Goal: Task Accomplishment & Management: Manage account settings

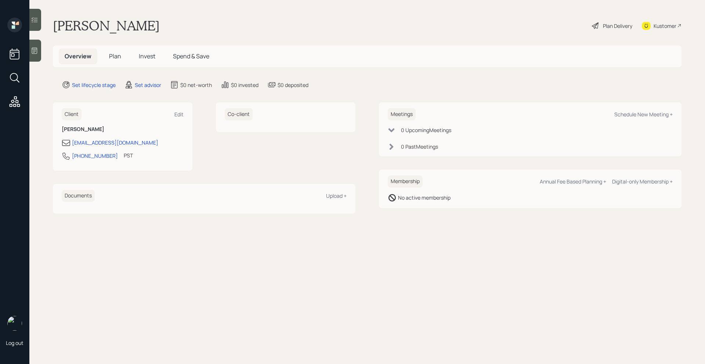
click at [40, 52] on div at bounding box center [35, 51] width 12 height 22
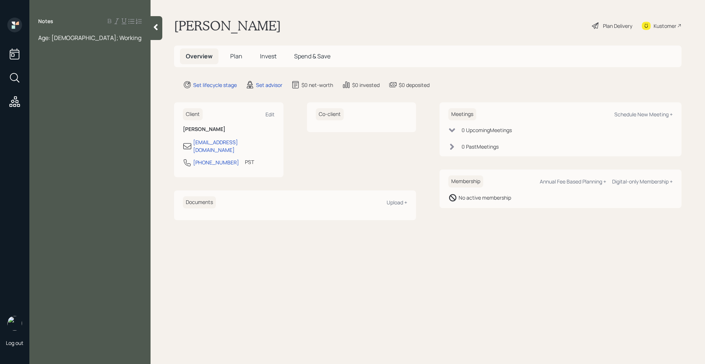
click at [62, 39] on span "Age: [DEMOGRAPHIC_DATA]; Working" at bounding box center [89, 38] width 103 height 8
click at [119, 35] on div "Age: [DEMOGRAPHIC_DATA]; 3 children Working" at bounding box center [90, 42] width 104 height 16
click at [87, 38] on span "Age: [DEMOGRAPHIC_DATA]; 3 children Working" at bounding box center [81, 42] width 86 height 16
click at [121, 39] on div "Age: [DEMOGRAPHIC_DATA]; 3 children Working" at bounding box center [90, 42] width 104 height 16
click at [108, 41] on span "Age: [DEMOGRAPHIC_DATA]; 3 children Working" at bounding box center [81, 42] width 86 height 16
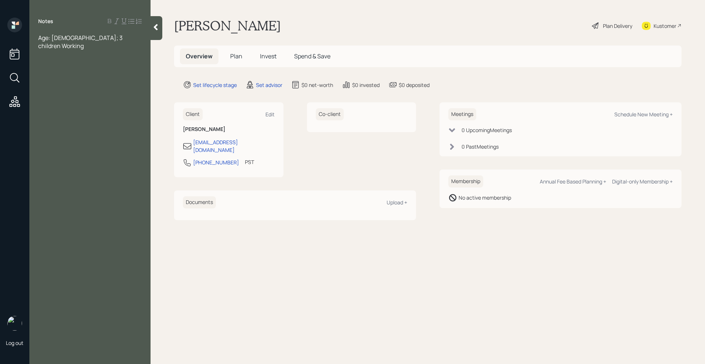
click at [117, 41] on div "Age: [DEMOGRAPHIC_DATA]; 3 children Working" at bounding box center [90, 42] width 104 height 16
click at [86, 47] on div "Age: [DEMOGRAPHIC_DATA]; 3 children Working; Construction" at bounding box center [90, 42] width 104 height 16
click at [38, 47] on div "Age: [DEMOGRAPHIC_DATA]; 3 children Working; Construction Income: Work - 20,000…" at bounding box center [89, 110] width 121 height 153
click at [39, 47] on span "Age: [DEMOGRAPHIC_DATA]; 3 children Working; Construction" at bounding box center [81, 42] width 86 height 16
click at [77, 48] on div "Age: [DEMOGRAPHIC_DATA]; 3 children Working; Construction" at bounding box center [90, 42] width 104 height 16
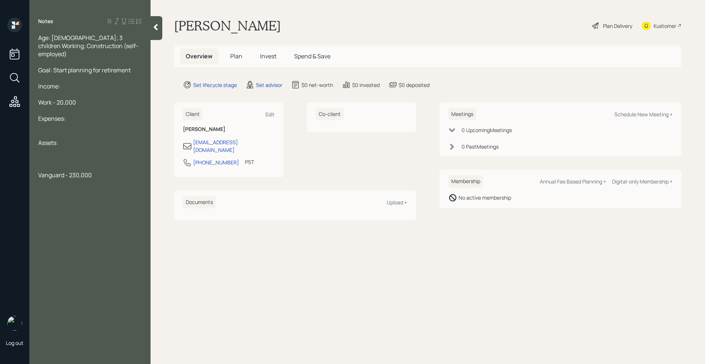
click at [65, 123] on div at bounding box center [90, 127] width 104 height 8
click at [61, 147] on div "Assets:" at bounding box center [90, 151] width 104 height 8
click at [91, 131] on div "$3,000 leftover" at bounding box center [90, 135] width 104 height 8
click at [43, 163] on div at bounding box center [90, 167] width 104 height 8
click at [39, 195] on span "Vanguard - 230,000" at bounding box center [65, 199] width 54 height 8
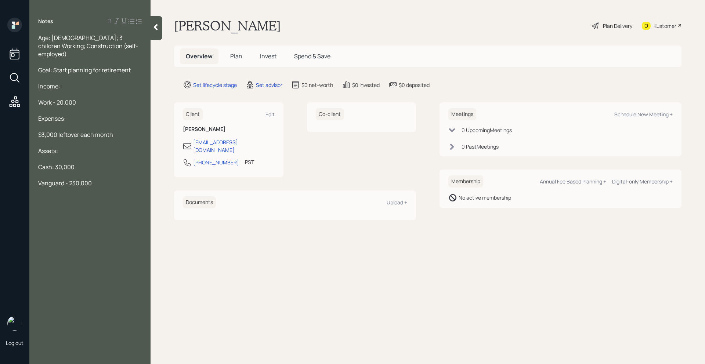
click at [105, 179] on div "Vanguard - 230,000" at bounding box center [90, 183] width 104 height 8
click at [134, 66] on div "Goal: Start planning for retirement" at bounding box center [90, 70] width 104 height 8
click at [68, 195] on div at bounding box center [90, 199] width 104 height 8
click at [154, 28] on icon at bounding box center [155, 26] width 7 height 7
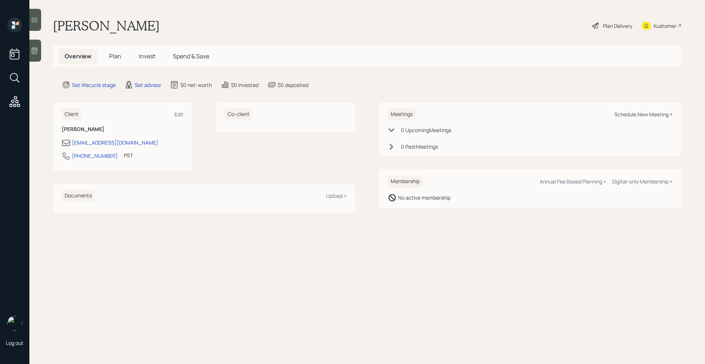
click at [634, 112] on div "Schedule New Meeting +" at bounding box center [643, 114] width 58 height 7
select select "round-[PERSON_NAME]"
click at [671, 28] on div "Kustomer" at bounding box center [664, 26] width 23 height 8
click at [40, 49] on div at bounding box center [35, 51] width 12 height 22
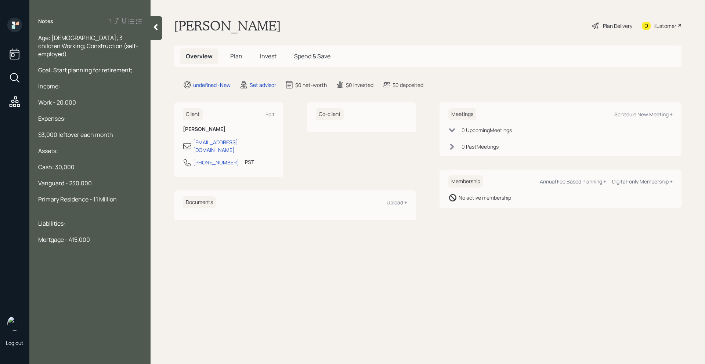
click at [134, 66] on div "Goal: Start planning for retirement;" at bounding box center [90, 70] width 104 height 8
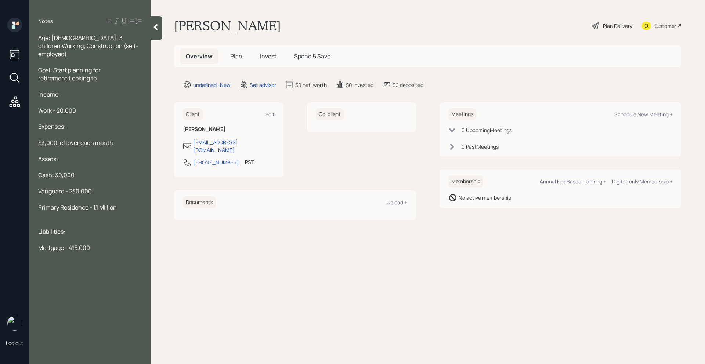
click at [69, 74] on span "Goal: Start planning for retirement;Looking to" at bounding box center [69, 74] width 63 height 16
click at [73, 71] on div "Goal: Start planning for retirement; Looking to" at bounding box center [90, 74] width 104 height 16
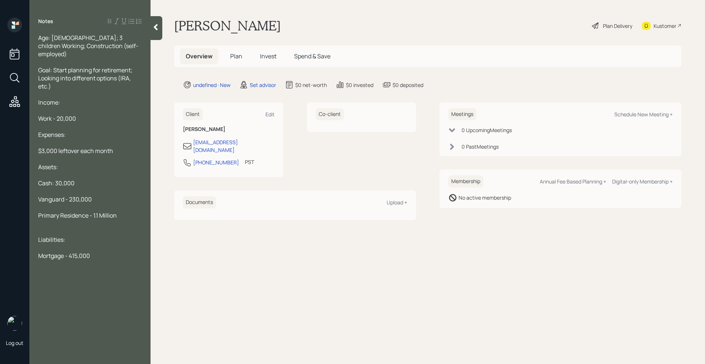
click at [155, 31] on div at bounding box center [156, 28] width 12 height 24
